Goal: Find specific page/section: Find specific page/section

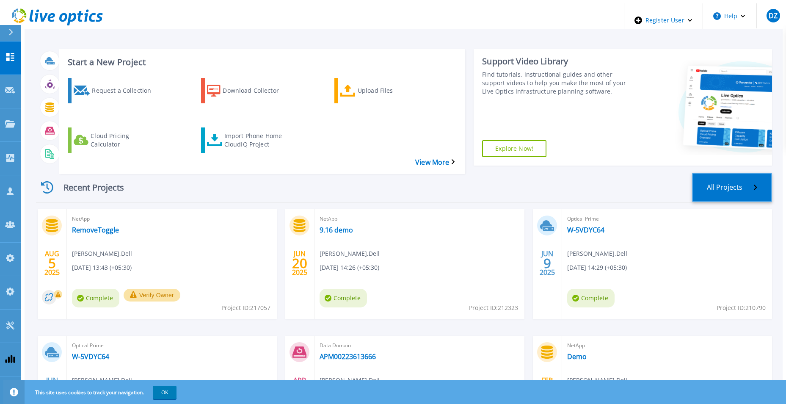
click at [630, 173] on link "All Projects" at bounding box center [732, 187] width 80 height 29
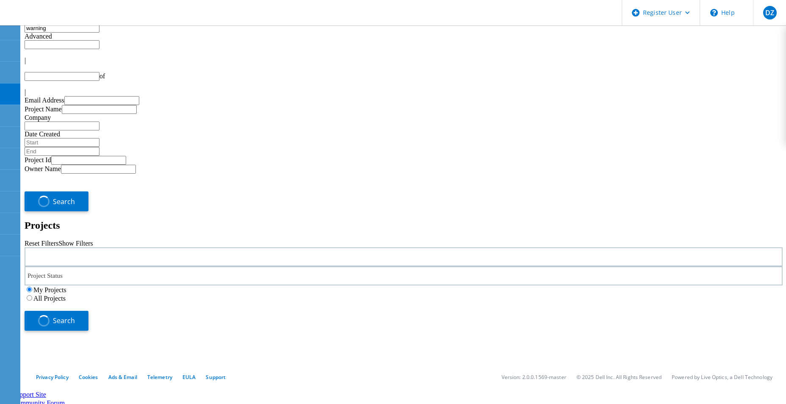
type input "1"
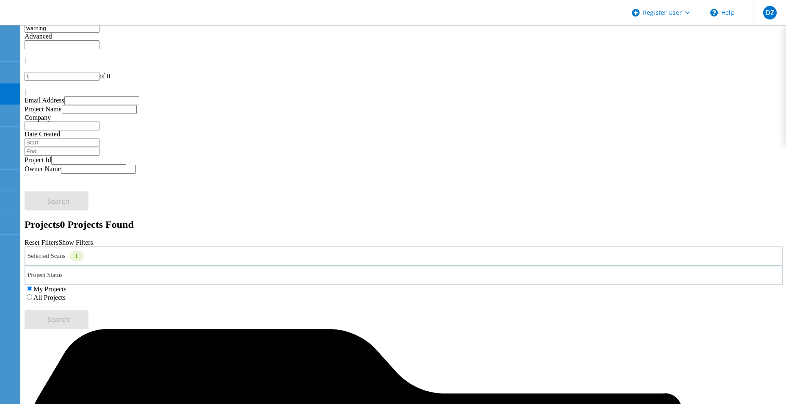
click at [221, 246] on div "Selected Scans 1" at bounding box center [404, 255] width 759 height 19
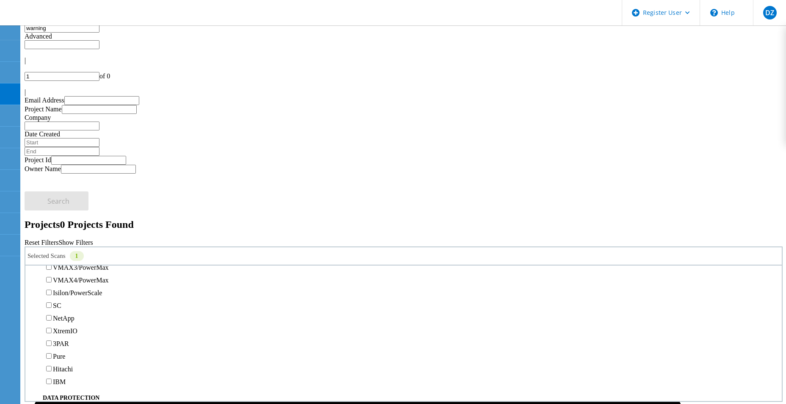
scroll to position [296, 0]
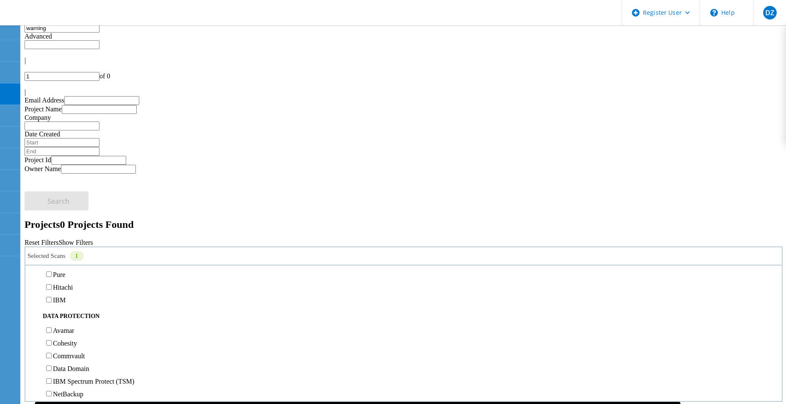
click at [66, 294] on label "All Projects" at bounding box center [49, 297] width 32 height 7
click at [32, 294] on input "All Projects" at bounding box center [30, 297] width 6 height 6
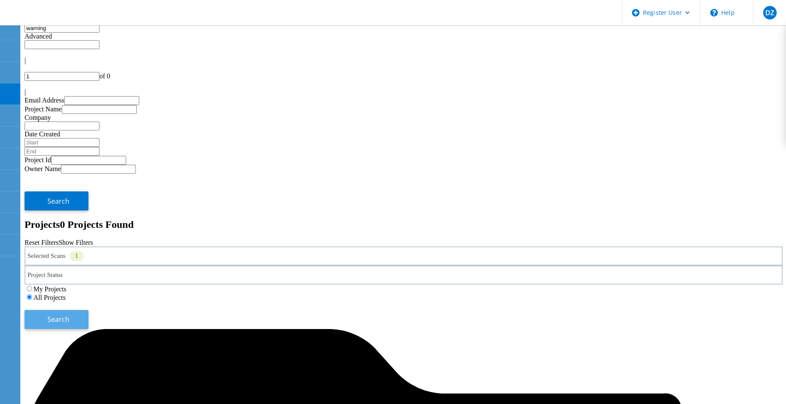
click at [89, 310] on button "Search" at bounding box center [57, 319] width 64 height 19
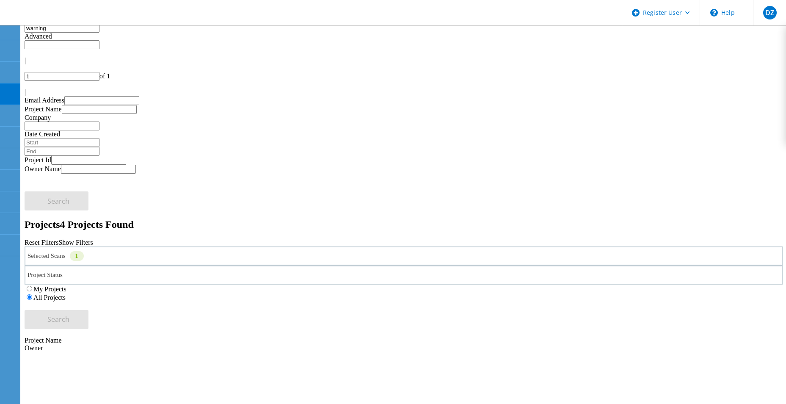
click at [100, 33] on input "warning" at bounding box center [62, 28] width 75 height 9
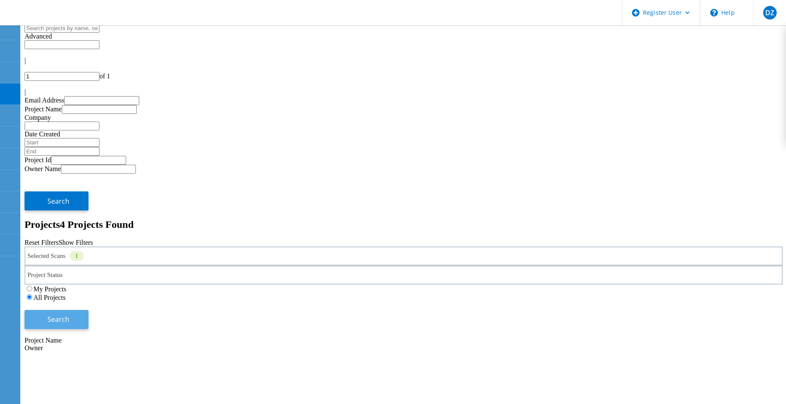
click at [89, 310] on button "Search" at bounding box center [57, 319] width 64 height 19
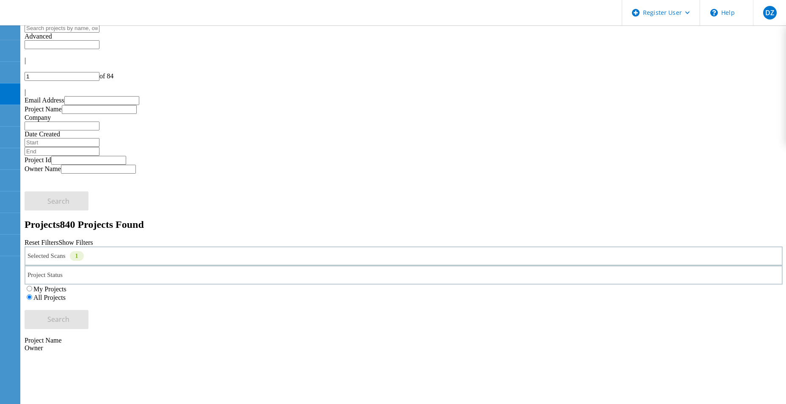
click at [764, 81] on div at bounding box center [404, 85] width 759 height 8
click at [25, 94] on icon at bounding box center [25, 94] width 0 height 0
click at [677, 64] on div at bounding box center [404, 68] width 759 height 8
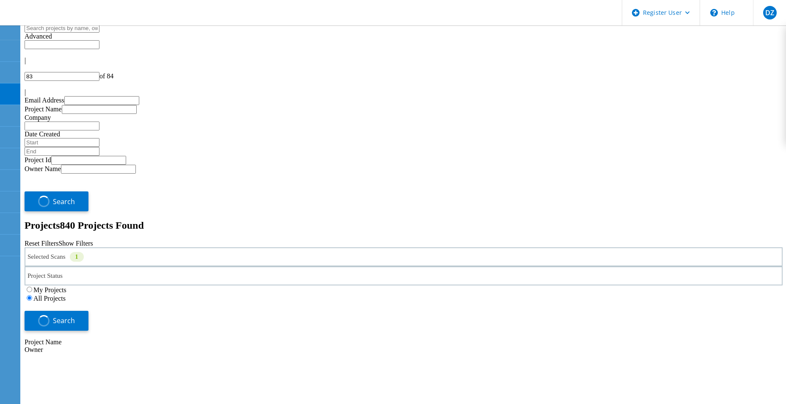
click at [677, 64] on div at bounding box center [404, 68] width 759 height 8
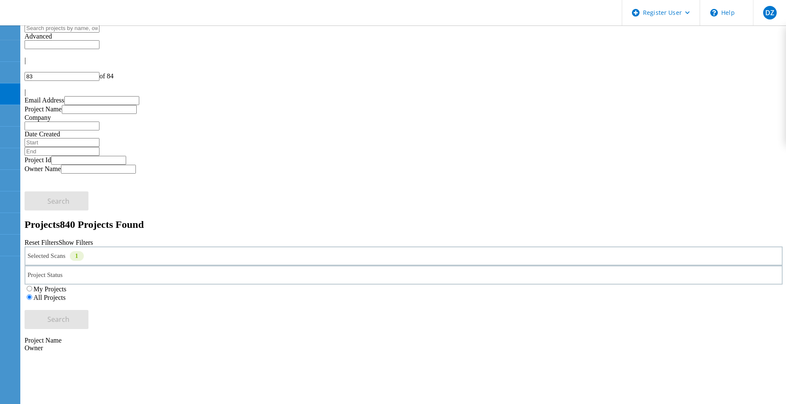
click at [677, 64] on div at bounding box center [404, 68] width 759 height 8
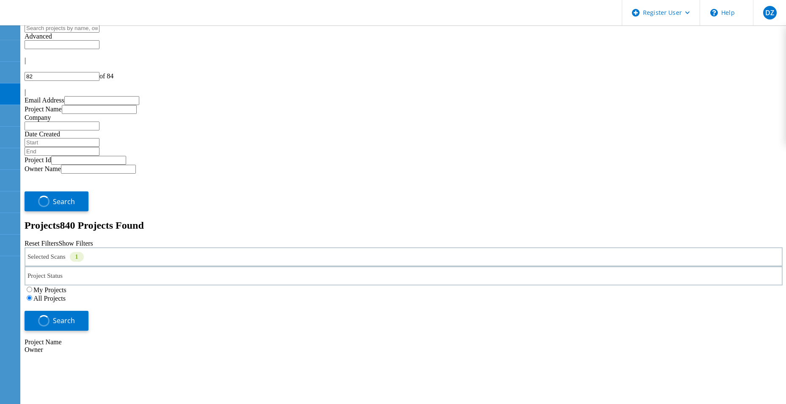
click at [677, 64] on div at bounding box center [404, 68] width 759 height 8
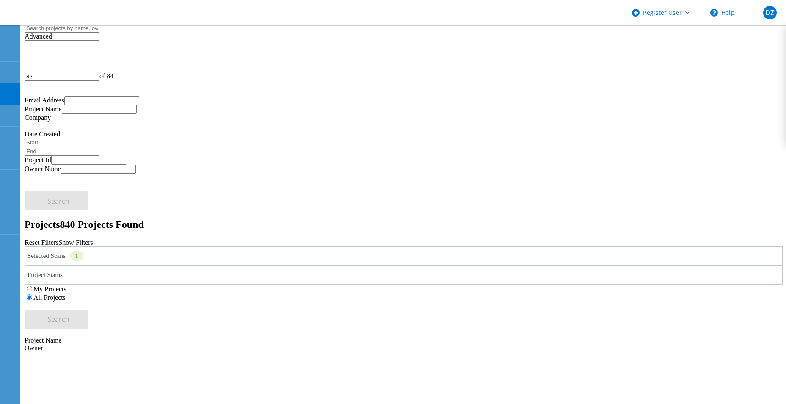
click at [677, 64] on div at bounding box center [404, 68] width 759 height 8
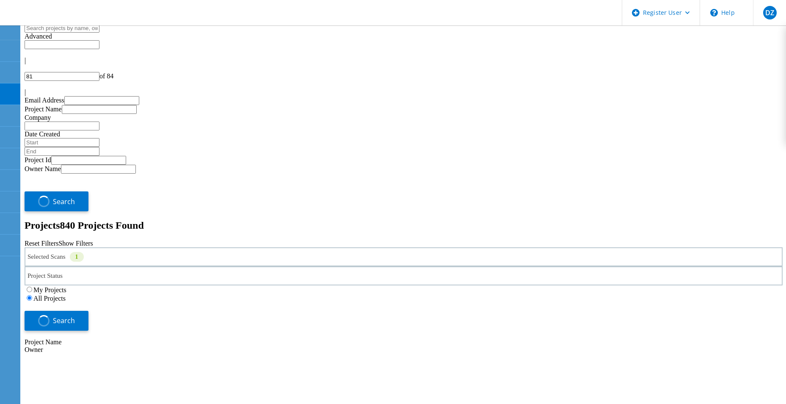
click at [677, 64] on div at bounding box center [404, 68] width 759 height 8
type input "81"
